Goal: Task Accomplishment & Management: Manage account settings

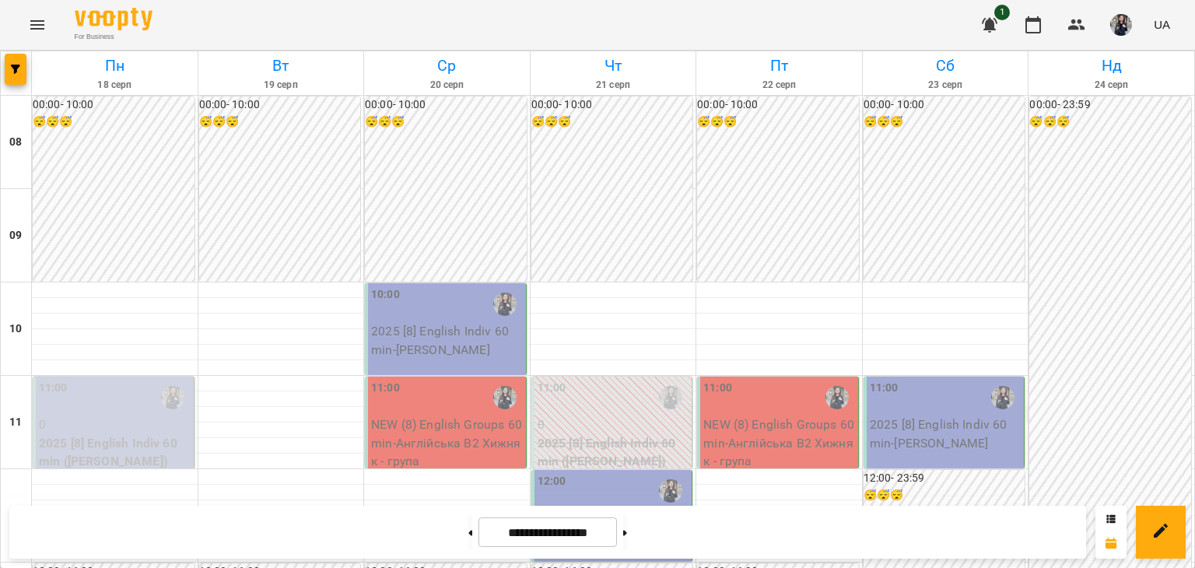
scroll to position [389, 0]
click at [1125, 23] on img "button" at bounding box center [1121, 25] width 22 height 22
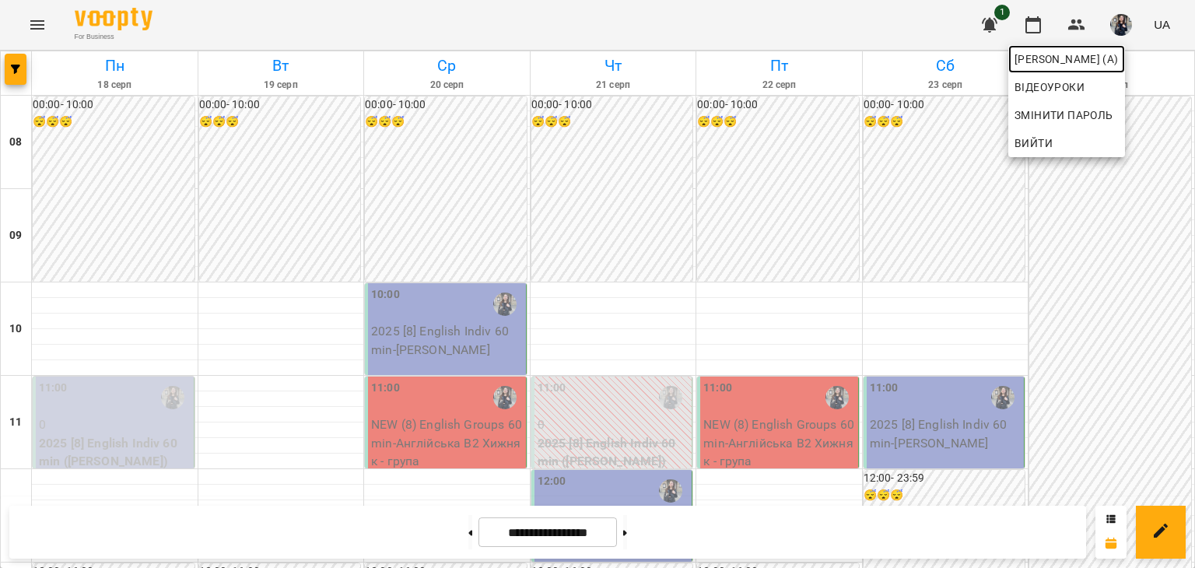
click at [1033, 68] on span "[PERSON_NAME] (а)" at bounding box center [1066, 59] width 104 height 19
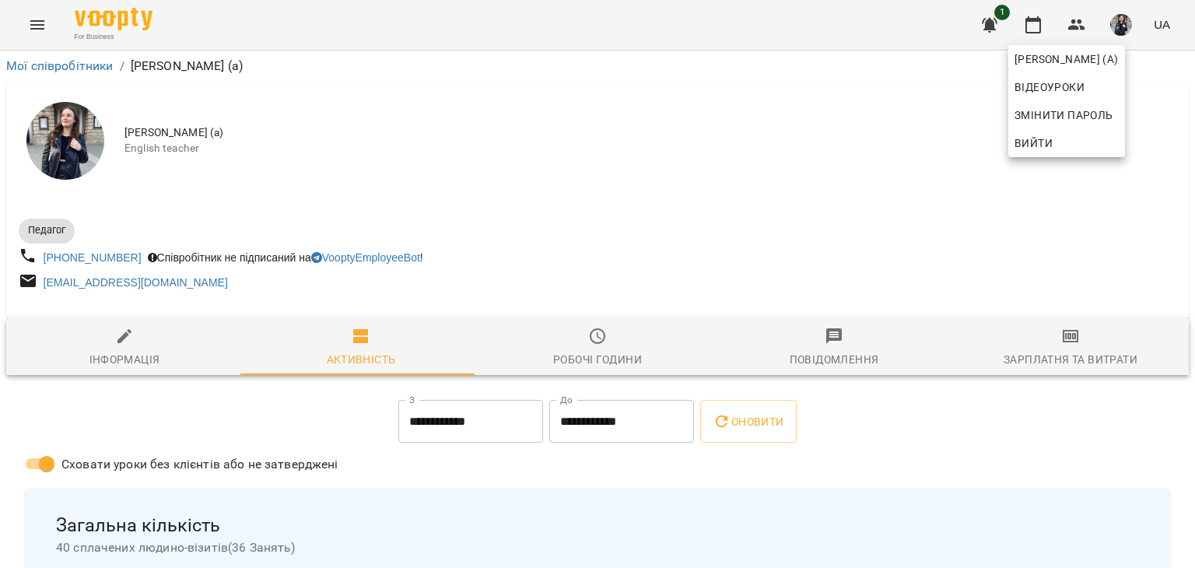
click at [1029, 24] on div at bounding box center [597, 284] width 1195 height 568
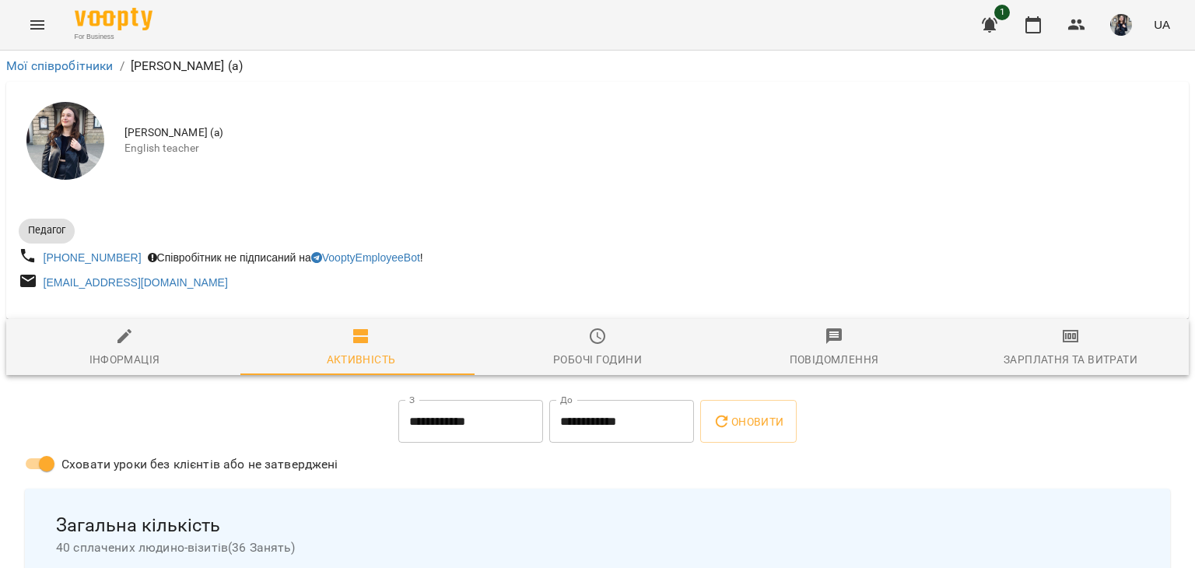
click at [1029, 24] on icon "button" at bounding box center [1033, 25] width 19 height 19
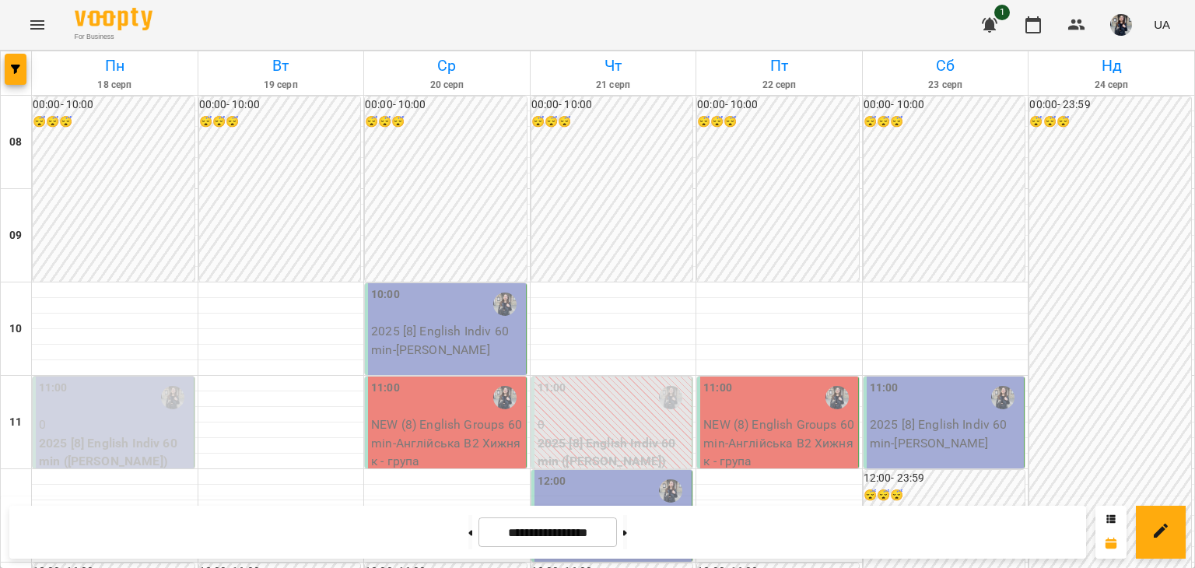
scroll to position [156, 0]
click at [627, 533] on button at bounding box center [625, 532] width 4 height 34
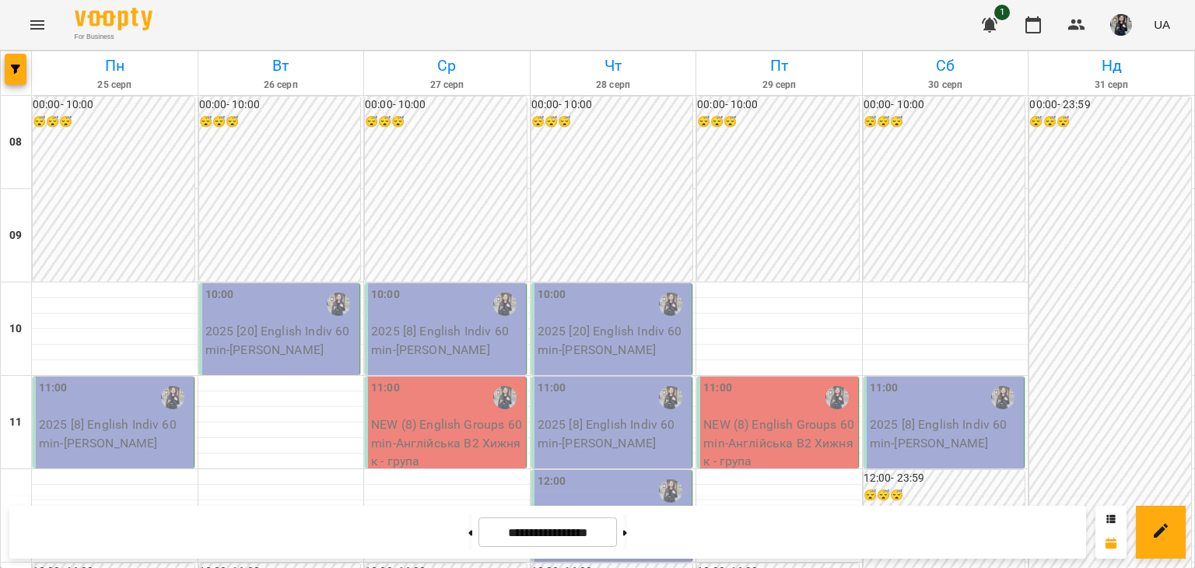
scroll to position [78, 0]
click at [468, 534] on icon at bounding box center [470, 533] width 4 height 6
type input "**********"
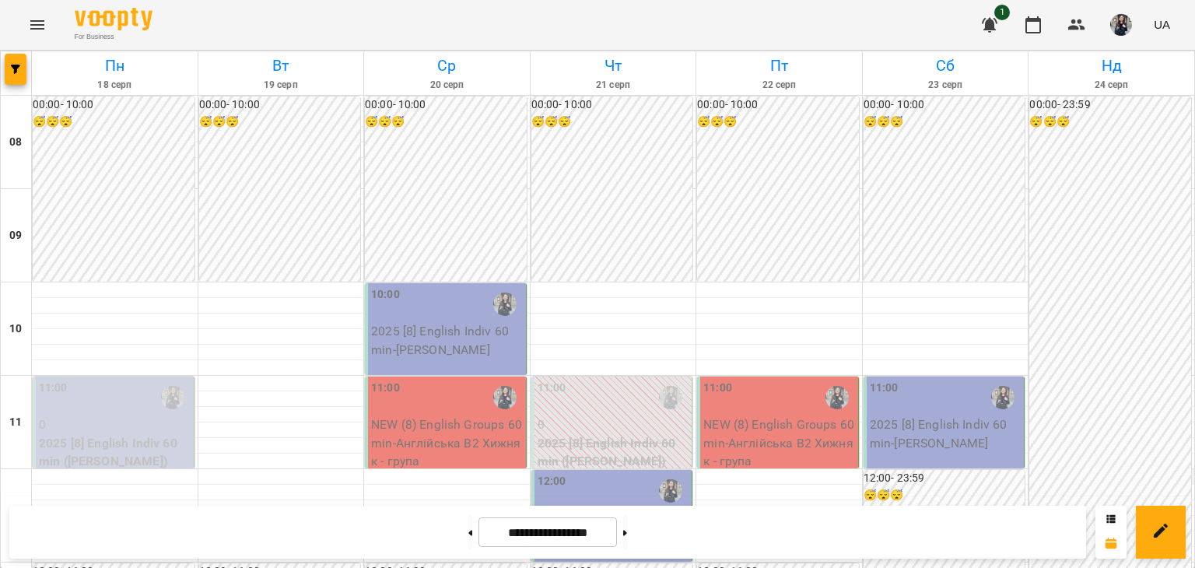
scroll to position [778, 0]
